Goal: Task Accomplishment & Management: Manage account settings

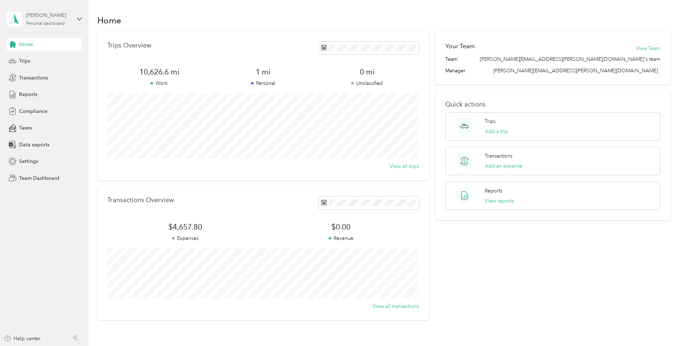
click at [57, 19] on div "[PERSON_NAME]" at bounding box center [48, 15] width 45 height 8
click at [50, 60] on div "Team dashboard" at bounding box center [122, 59] width 222 height 13
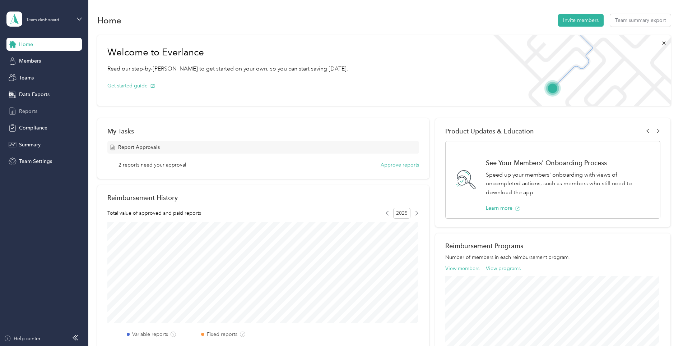
click at [33, 110] on span "Reports" at bounding box center [28, 111] width 18 height 8
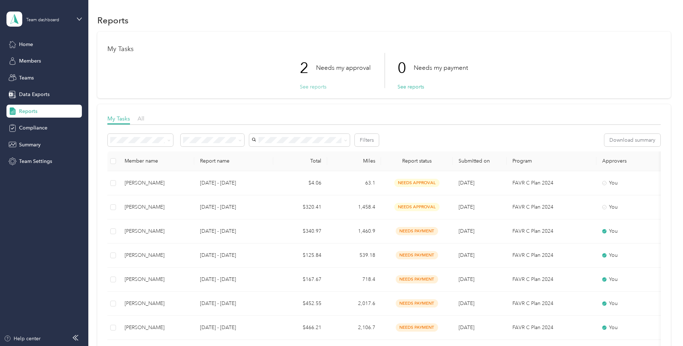
click at [312, 86] on button "See reports" at bounding box center [313, 87] width 27 height 8
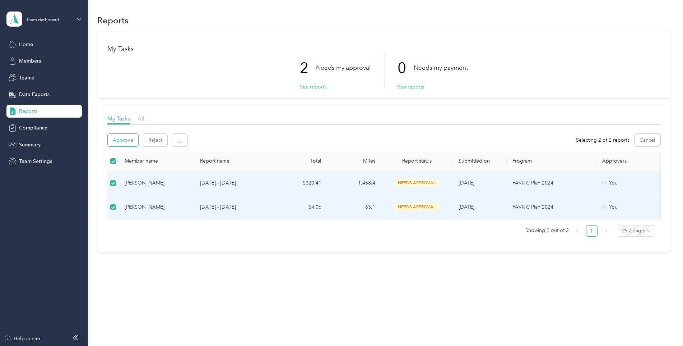
click at [132, 141] on button "Approve" at bounding box center [123, 140] width 31 height 13
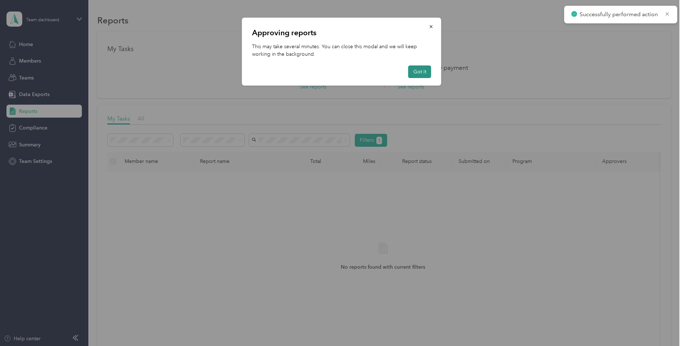
click at [419, 71] on button "Got it" at bounding box center [419, 71] width 23 height 13
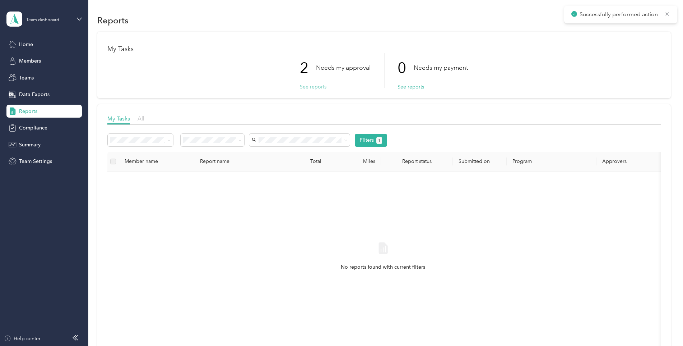
click at [316, 88] on button "See reports" at bounding box center [313, 87] width 27 height 8
click at [38, 94] on span "Data Exports" at bounding box center [34, 95] width 31 height 8
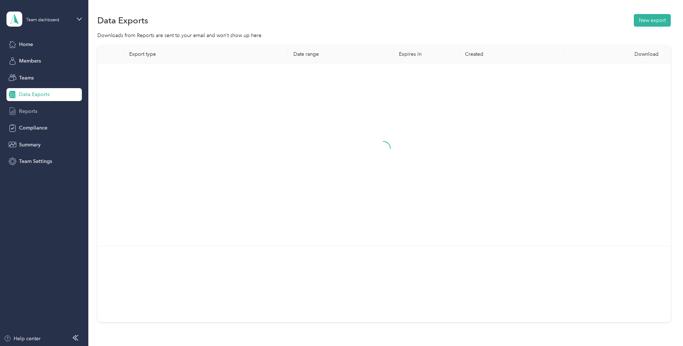
click at [35, 107] on div "Reports" at bounding box center [43, 111] width 75 height 13
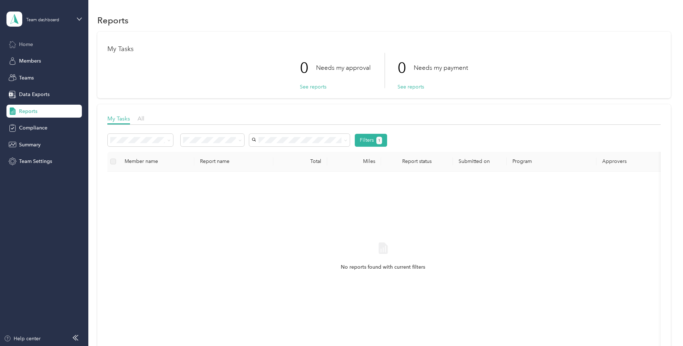
click at [36, 42] on div "Home" at bounding box center [43, 44] width 75 height 13
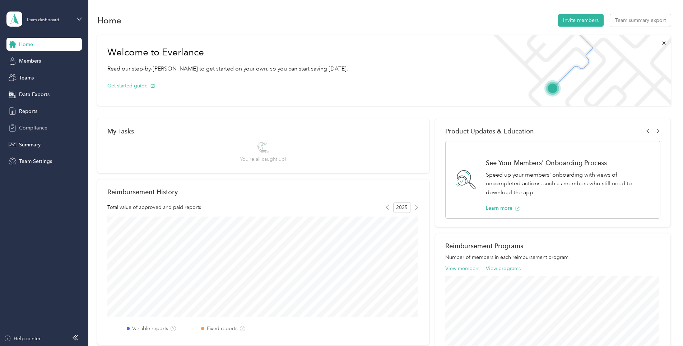
click at [37, 127] on span "Compliance" at bounding box center [33, 128] width 28 height 8
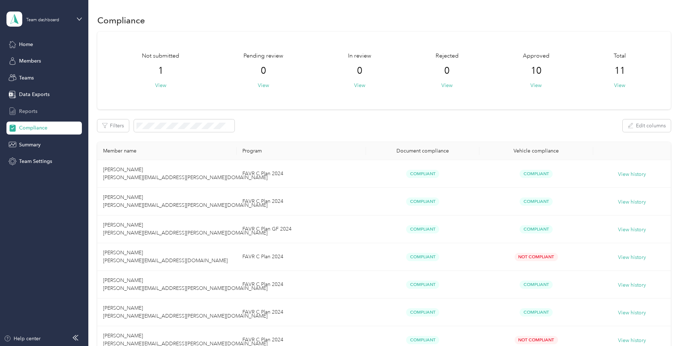
click at [31, 111] on span "Reports" at bounding box center [28, 111] width 18 height 8
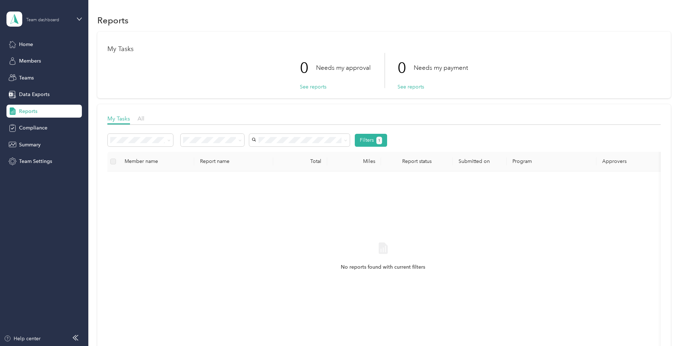
click at [40, 18] on div "Team dashboard" at bounding box center [48, 18] width 45 height 7
click at [47, 74] on div "Personal dashboard" at bounding box center [35, 75] width 45 height 8
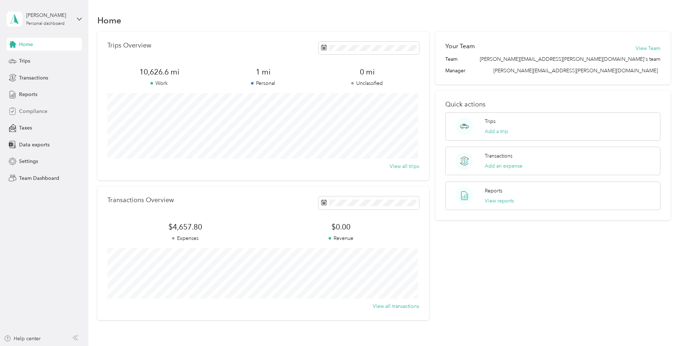
click at [45, 111] on span "Compliance" at bounding box center [33, 111] width 28 height 8
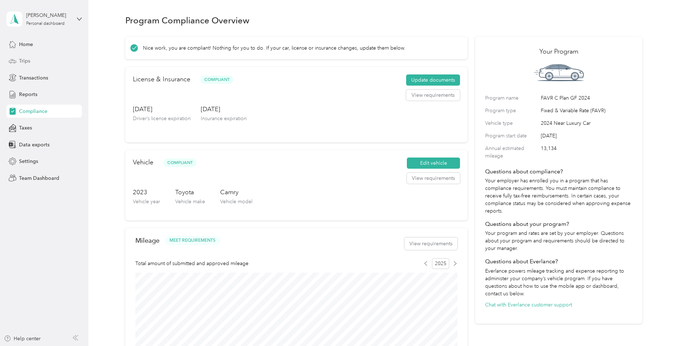
click at [29, 61] on span "Trips" at bounding box center [24, 61] width 11 height 8
